Goal: Task Accomplishment & Management: Complete application form

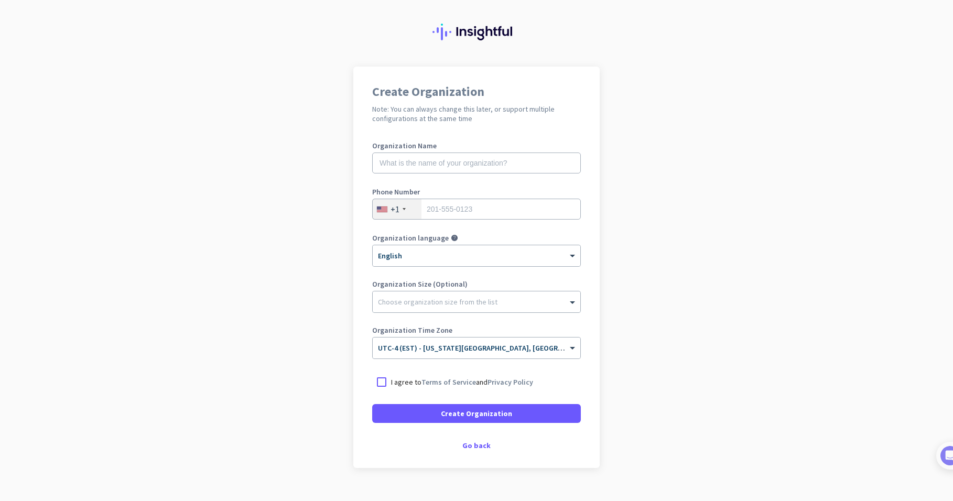
scroll to position [20, 0]
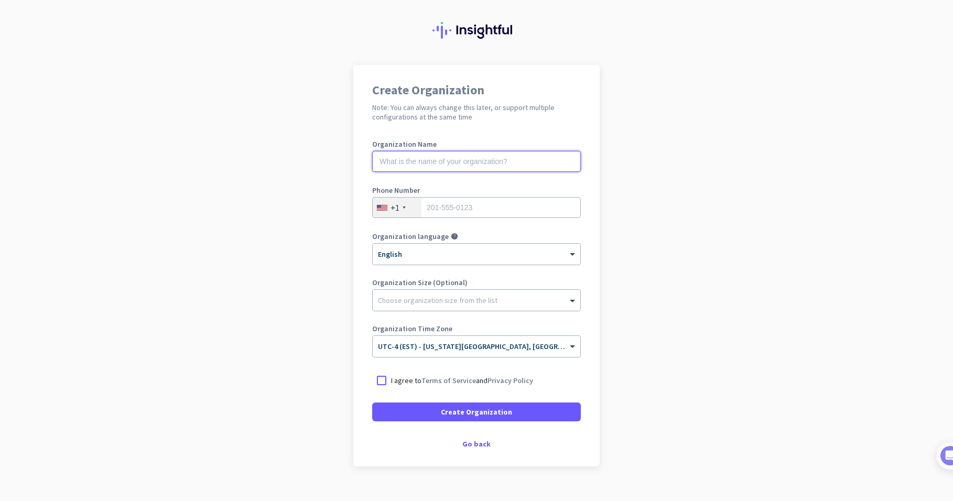
click at [511, 160] on input "text" at bounding box center [476, 161] width 209 height 21
click at [500, 162] on input "text" at bounding box center [476, 161] width 209 height 21
click at [626, 147] on app-onboarding-organization "Create Organization Note: You can always change this later, or support multiple…" at bounding box center [476, 292] width 953 height 454
click at [478, 440] on div "Go back" at bounding box center [476, 443] width 209 height 7
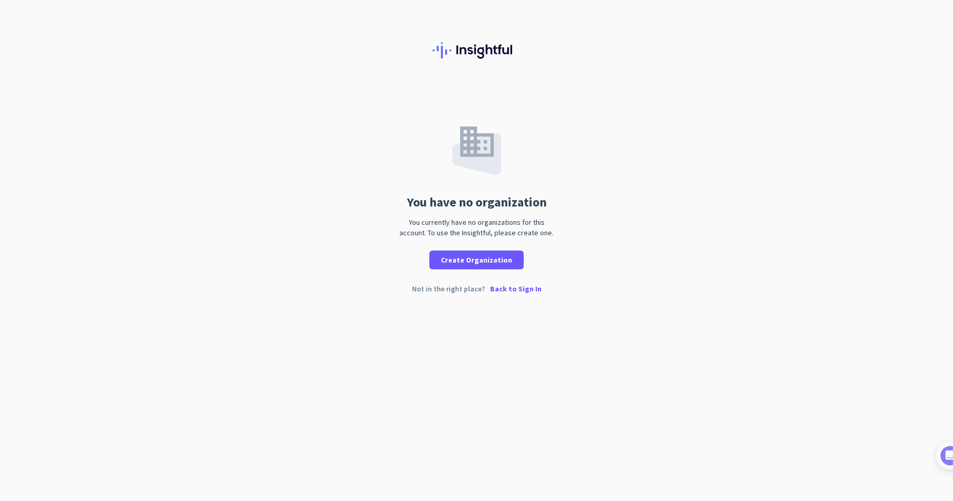
click at [525, 286] on p "Back to Sign In" at bounding box center [515, 288] width 51 height 7
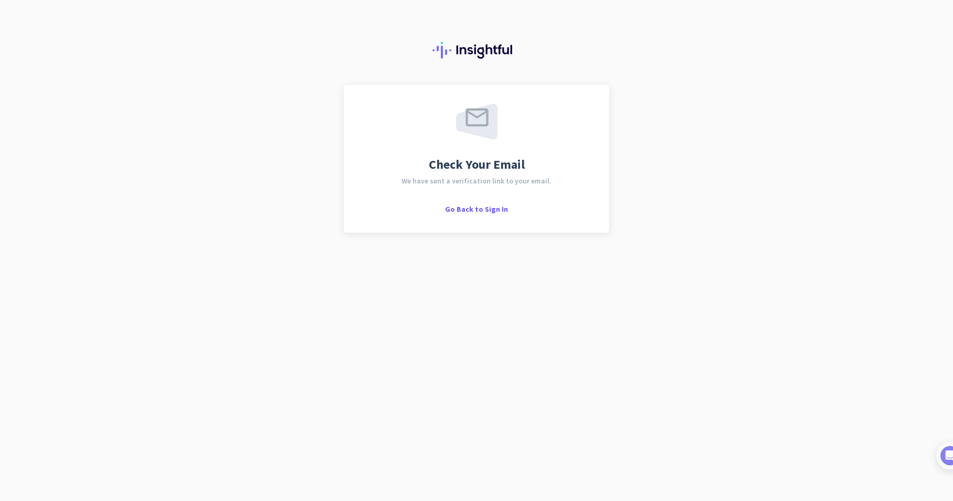
click at [649, 190] on div "Check Your Email We have sent a verification link to your email. Go Back to Sig…" at bounding box center [476, 250] width 953 height 501
